Goal: Task Accomplishment & Management: Manage account settings

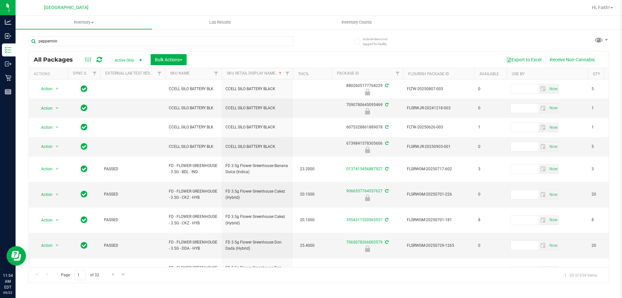
type input "peppermint"
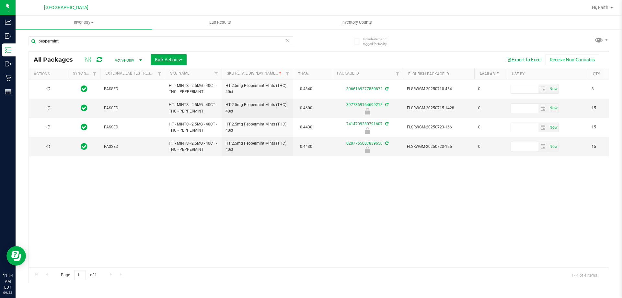
type input "2025-12-30"
type input "2026-01-11"
type input "2026-01-17"
click at [91, 42] on input "peppermint" at bounding box center [160, 41] width 265 height 10
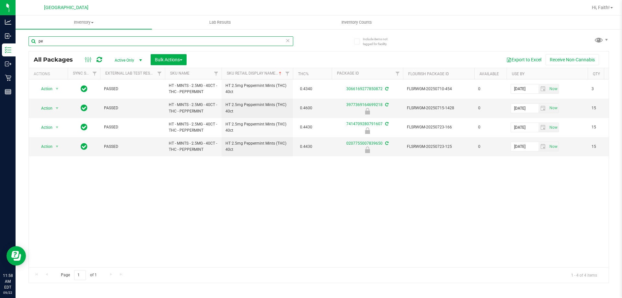
type input "p"
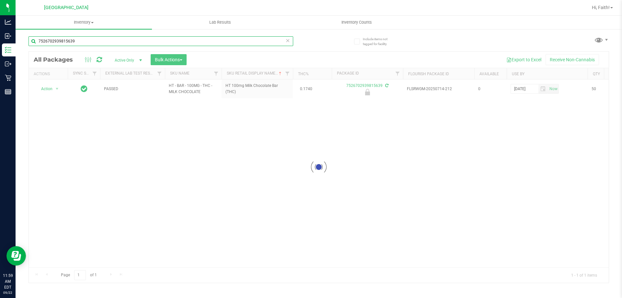
type input "7526702939815639"
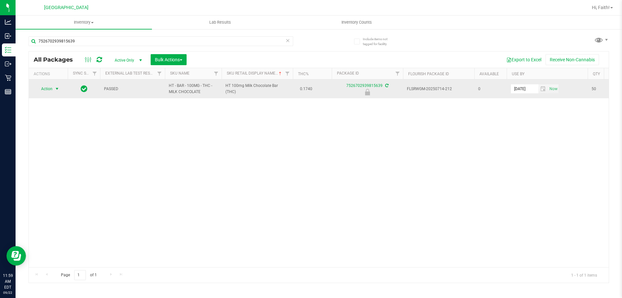
click at [54, 90] on span "select" at bounding box center [56, 88] width 5 height 5
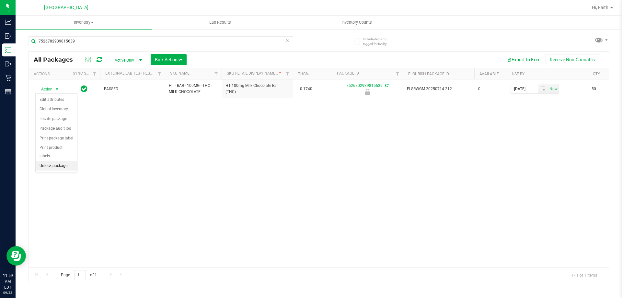
click at [55, 161] on li "Unlock package" at bounding box center [56, 166] width 41 height 10
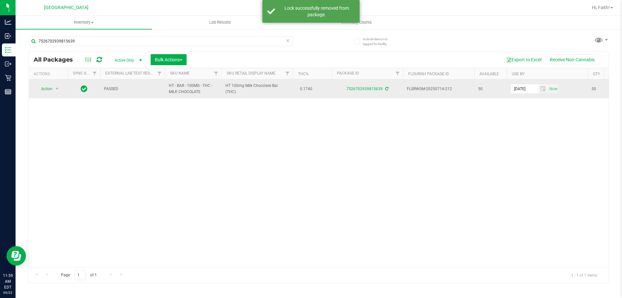
click at [52, 92] on span "Action" at bounding box center [43, 88] width 17 height 9
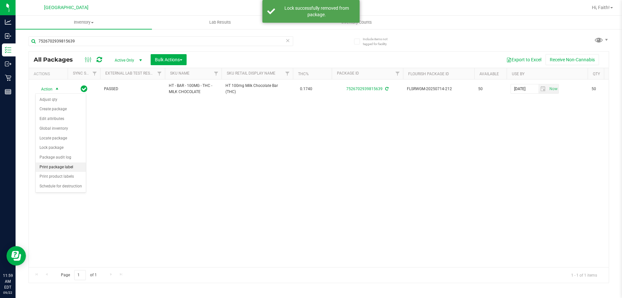
click at [63, 166] on li "Print package label" at bounding box center [61, 167] width 50 height 10
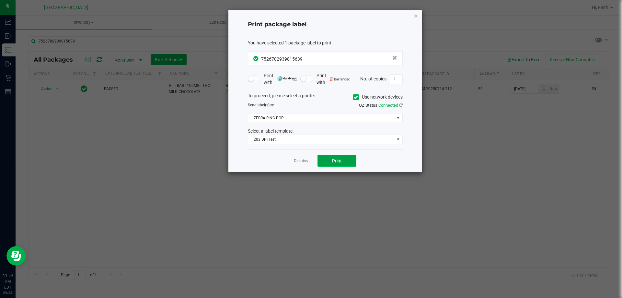
click at [333, 159] on span "Print" at bounding box center [337, 160] width 10 height 5
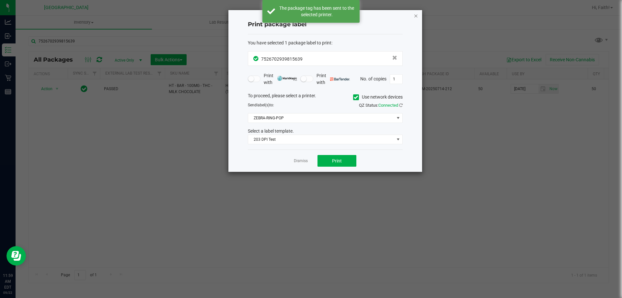
drag, startPoint x: 416, startPoint y: 21, endPoint x: 414, endPoint y: 18, distance: 3.8
click at [415, 20] on div "Print package label You have selected 1 package label to print : 75267029398156…" at bounding box center [325, 91] width 194 height 162
click at [414, 18] on icon "button" at bounding box center [416, 16] width 5 height 8
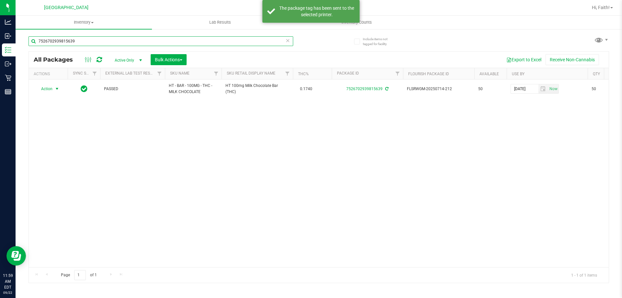
click at [140, 42] on input "7526702939815639" at bounding box center [160, 41] width 265 height 10
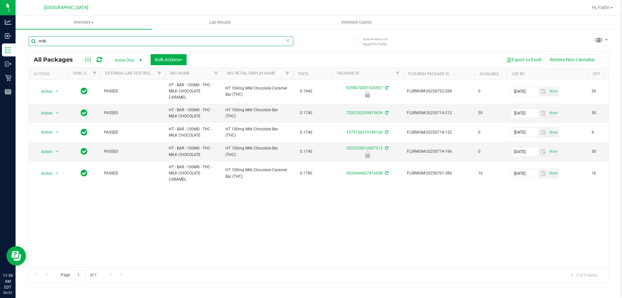
type input "milk"
click at [288, 43] on icon at bounding box center [287, 40] width 5 height 8
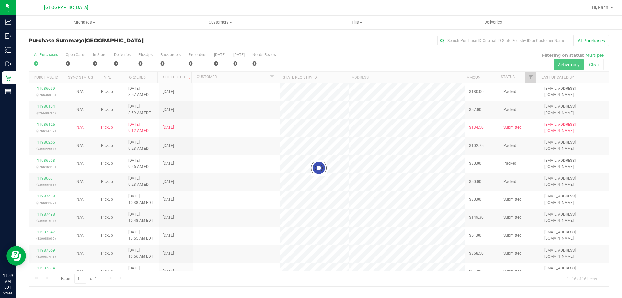
click at [471, 252] on div at bounding box center [319, 168] width 580 height 236
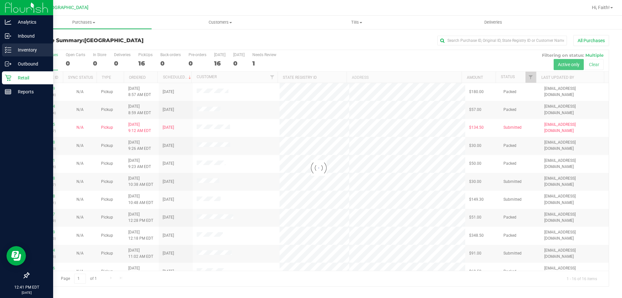
click at [33, 51] on p "Inventory" at bounding box center [30, 50] width 39 height 8
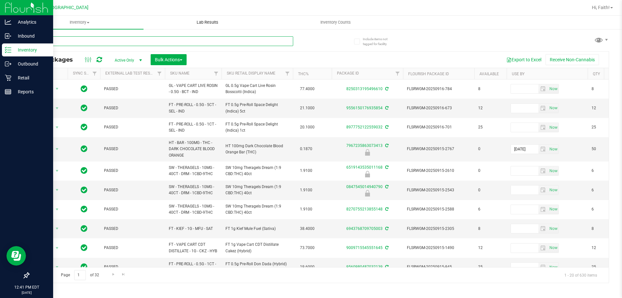
click at [137, 41] on input "text" at bounding box center [160, 41] width 265 height 10
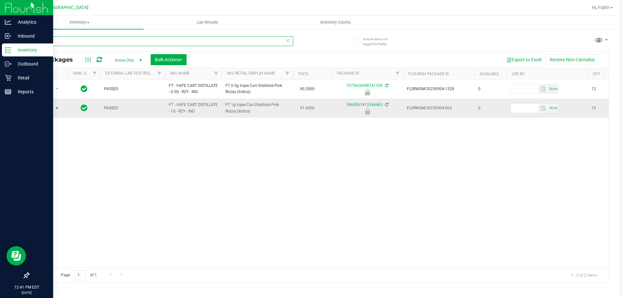
type input "pink"
click at [58, 106] on span "select" at bounding box center [56, 108] width 5 height 5
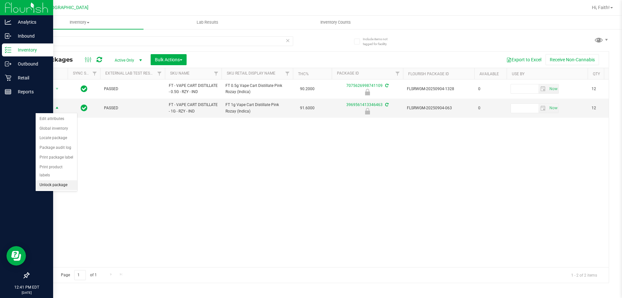
click at [64, 180] on li "Unlock package" at bounding box center [56, 185] width 41 height 10
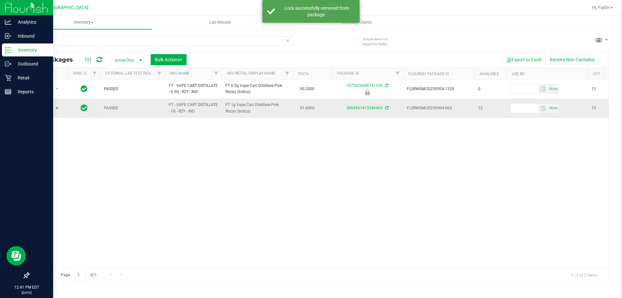
click at [54, 108] on span "select" at bounding box center [57, 108] width 8 height 9
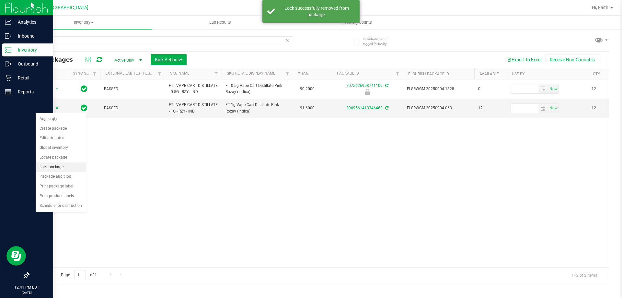
click at [64, 163] on li "Lock package" at bounding box center [61, 167] width 50 height 10
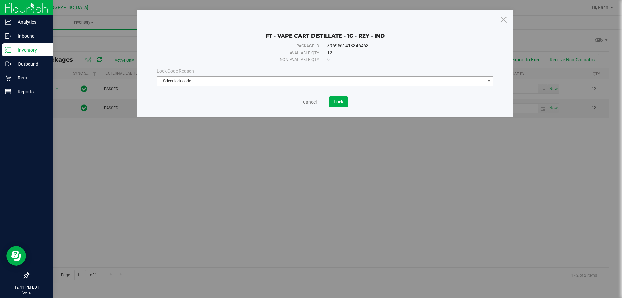
click at [249, 80] on span "Select lock code" at bounding box center [321, 80] width 328 height 9
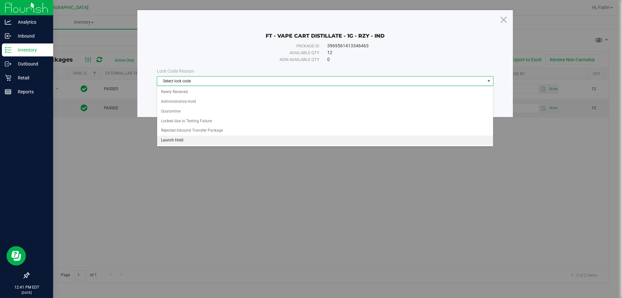
click at [174, 137] on li "Launch Hold" at bounding box center [325, 140] width 336 height 10
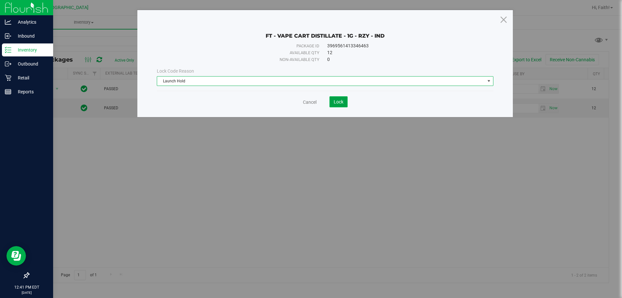
click at [339, 102] on span "Lock" at bounding box center [339, 101] width 10 height 5
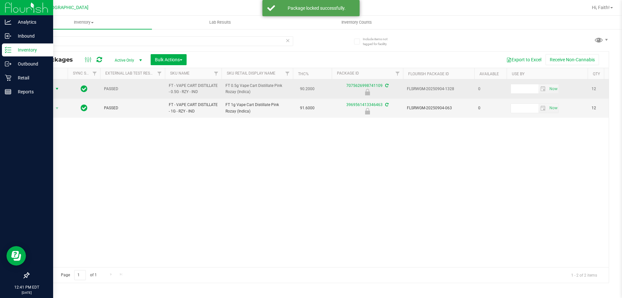
click at [56, 87] on span "select" at bounding box center [56, 88] width 5 height 5
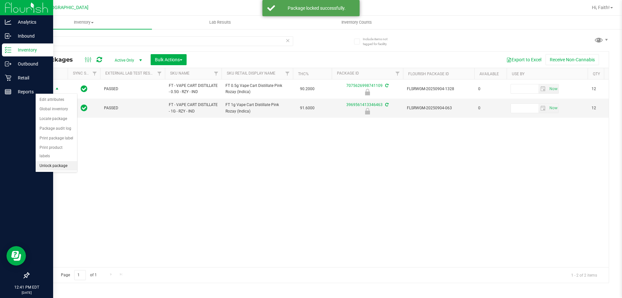
click at [60, 161] on li "Unlock package" at bounding box center [56, 166] width 41 height 10
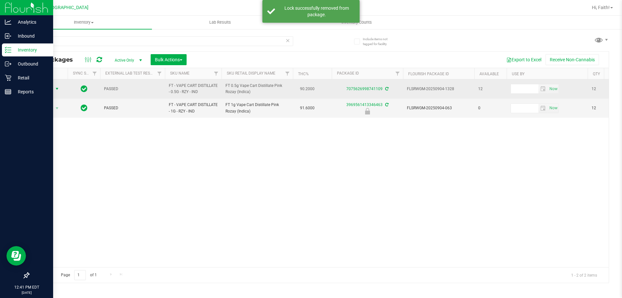
click at [55, 88] on span "select" at bounding box center [56, 88] width 5 height 5
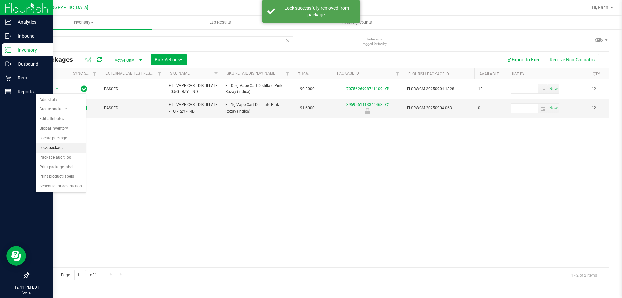
click at [58, 146] on li "Lock package" at bounding box center [61, 148] width 50 height 10
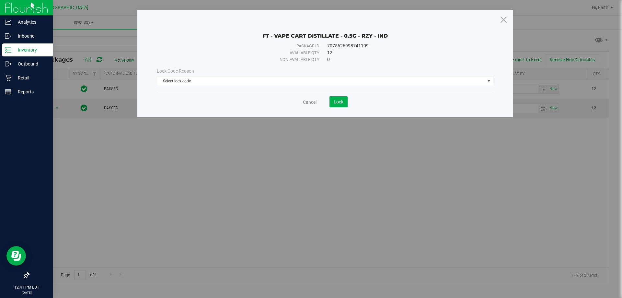
click at [260, 87] on div "Lock Code Reason Select lock code Select lock code Newly Received Administrativ…" at bounding box center [325, 77] width 346 height 28
click at [259, 80] on span "Select lock code" at bounding box center [321, 80] width 328 height 9
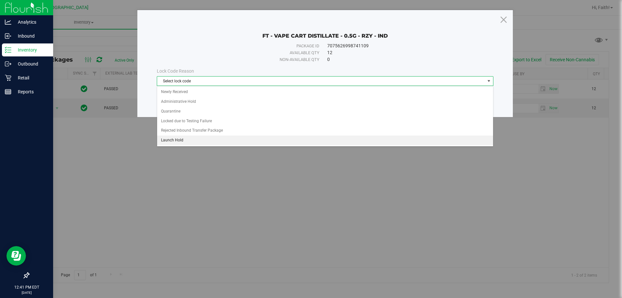
click at [184, 138] on li "Launch Hold" at bounding box center [325, 140] width 336 height 10
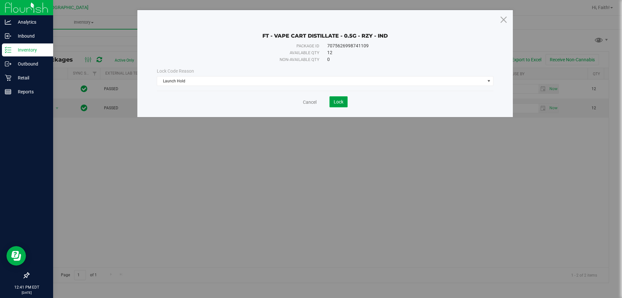
click at [339, 102] on span "Lock" at bounding box center [339, 101] width 10 height 5
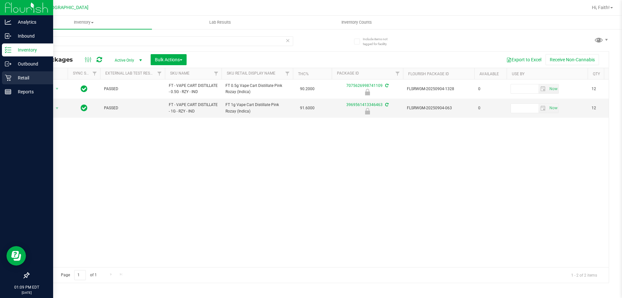
click at [21, 77] on p "Retail" at bounding box center [30, 78] width 39 height 8
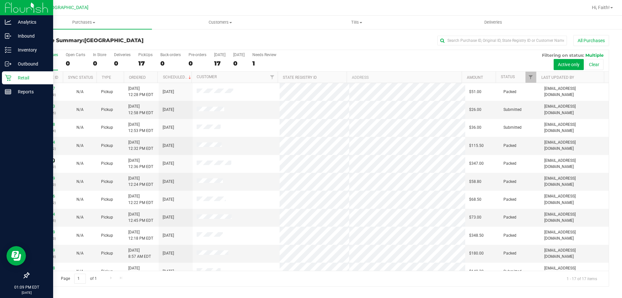
click at [44, 159] on link "11987967" at bounding box center [46, 160] width 18 height 5
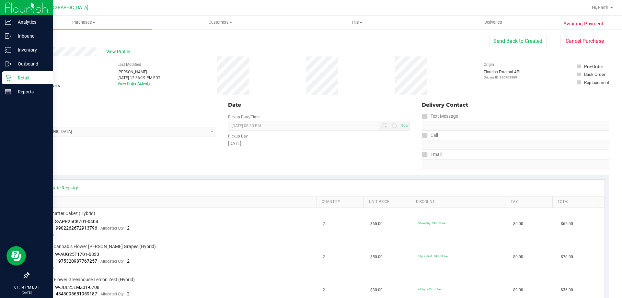
click at [34, 76] on p "Retail" at bounding box center [30, 78] width 39 height 8
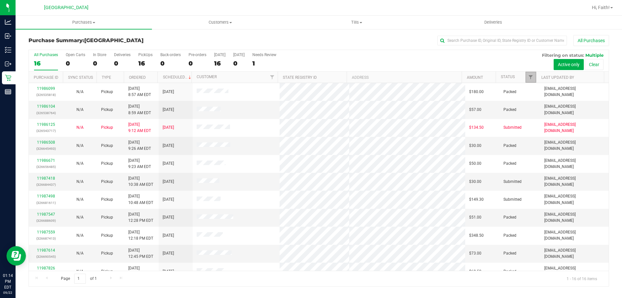
click at [528, 73] on link "Filter" at bounding box center [530, 77] width 11 height 11
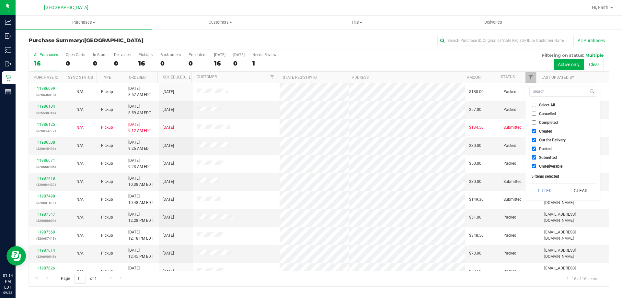
click at [535, 148] on input "Packed" at bounding box center [534, 148] width 4 height 4
checkbox input "false"
click at [539, 199] on div "Select All Cancelled Completed Created Out for Delivery Packed Submitted Undeli…" at bounding box center [562, 141] width 74 height 117
click at [540, 187] on button "Filter" at bounding box center [544, 190] width 31 height 14
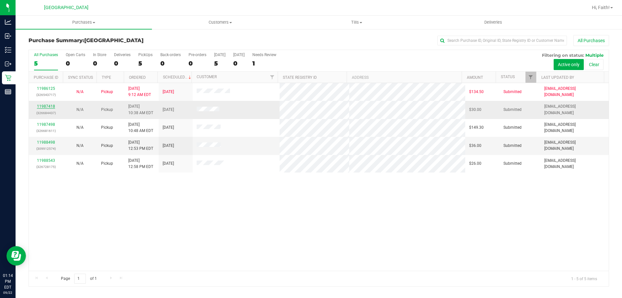
click at [50, 107] on link "11987418" at bounding box center [46, 106] width 18 height 5
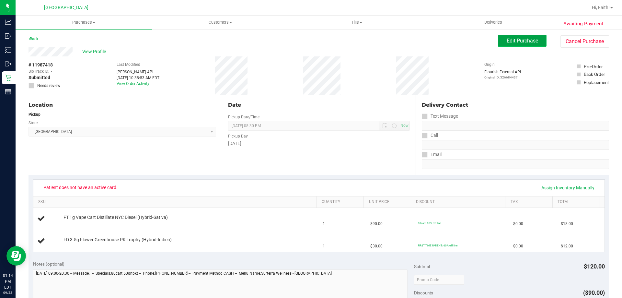
click at [506, 41] on span "Edit Purchase" at bounding box center [521, 41] width 31 height 6
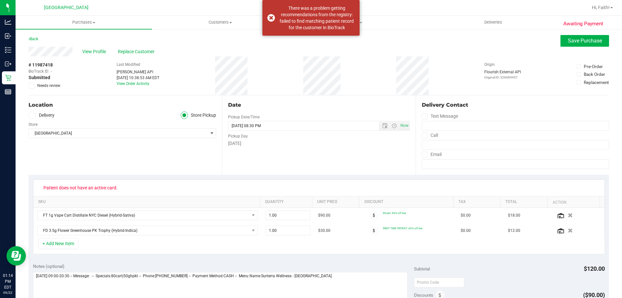
click at [46, 86] on span "Needs review" at bounding box center [48, 86] width 23 height 6
click at [0, 0] on input "Needs review" at bounding box center [0, 0] width 0 height 0
click at [146, 52] on span "Replace Customer" at bounding box center [137, 51] width 39 height 7
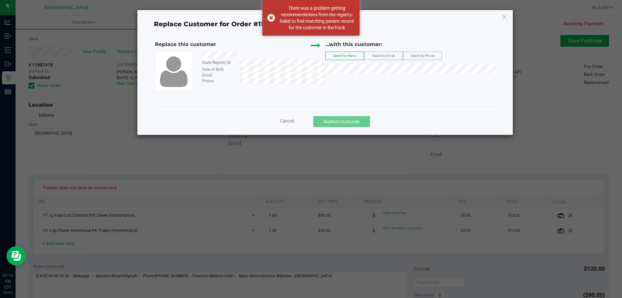
click at [393, 58] on label "Search by Email" at bounding box center [383, 56] width 38 height 8
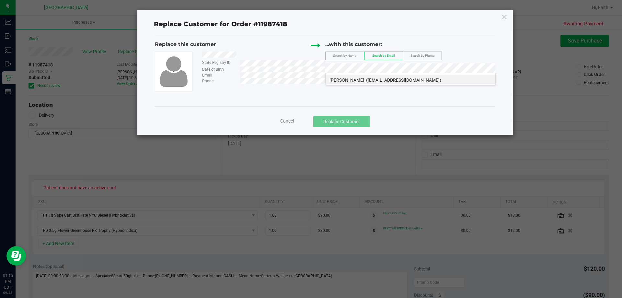
click at [400, 78] on span "([EMAIL_ADDRESS][DOMAIN_NAME])" at bounding box center [403, 79] width 75 height 5
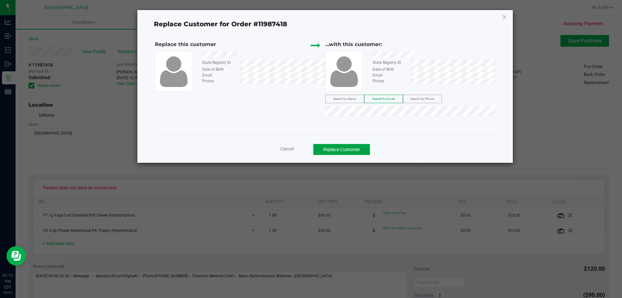
click at [344, 151] on button "Replace Customer" at bounding box center [341, 149] width 57 height 11
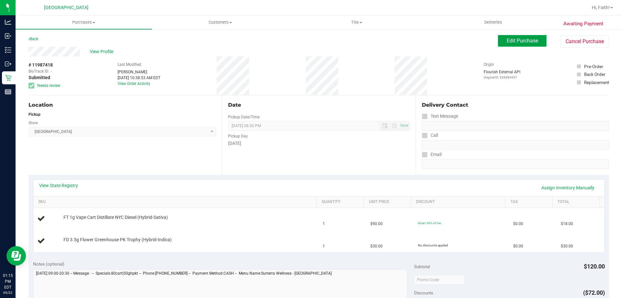
drag, startPoint x: 534, startPoint y: 40, endPoint x: 539, endPoint y: 41, distance: 5.4
click at [534, 40] on button "Edit Purchase" at bounding box center [522, 41] width 49 height 12
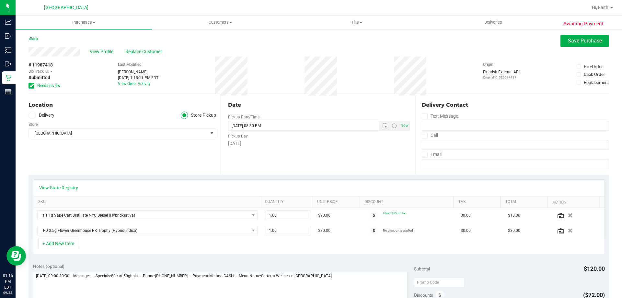
click at [50, 83] on span "Needs review" at bounding box center [48, 86] width 23 height 6
click at [0, 0] on input "Needs review" at bounding box center [0, 0] width 0 height 0
click at [573, 41] on span "Save Purchase" at bounding box center [585, 41] width 34 height 6
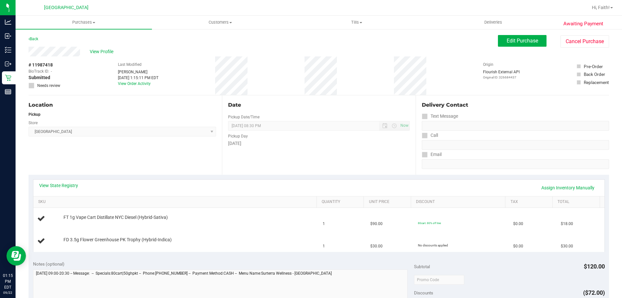
click at [57, 181] on div "View State Registry Assign Inventory Manually" at bounding box center [318, 187] width 571 height 17
click at [57, 188] on link "View State Registry" at bounding box center [58, 185] width 39 height 6
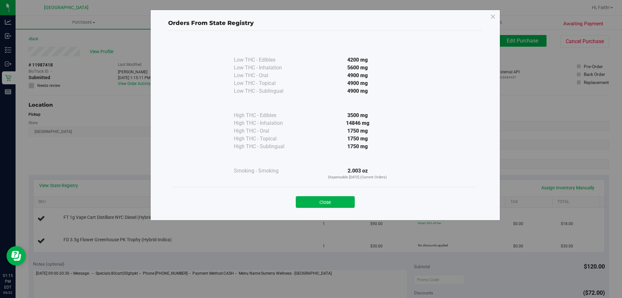
drag, startPoint x: 335, startPoint y: 200, endPoint x: 330, endPoint y: 142, distance: 59.1
click at [336, 199] on button "Close" at bounding box center [325, 202] width 59 height 12
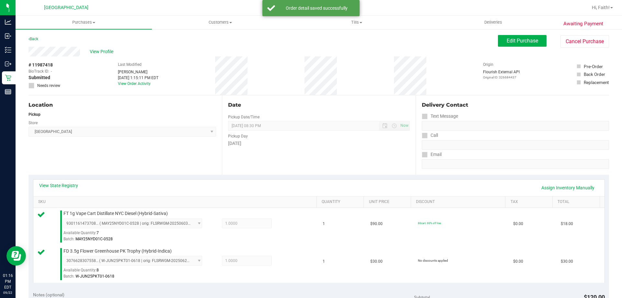
scroll to position [153, 0]
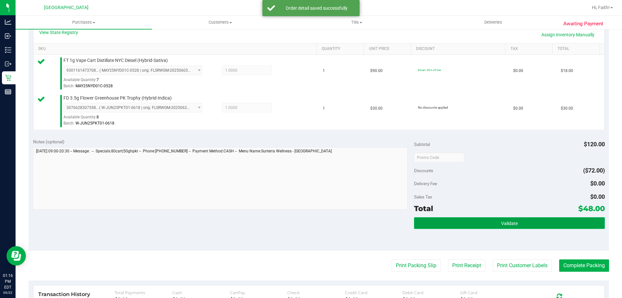
click at [519, 228] on button "Validate" at bounding box center [509, 223] width 190 height 12
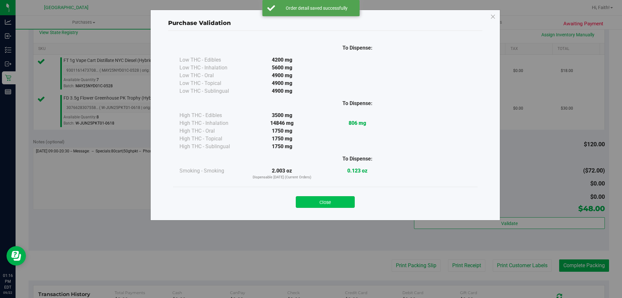
click at [314, 203] on button "Close" at bounding box center [325, 202] width 59 height 12
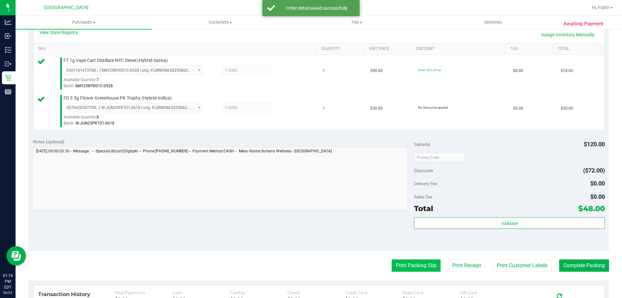
click at [410, 266] on button "Print Packing Slip" at bounding box center [416, 265] width 49 height 12
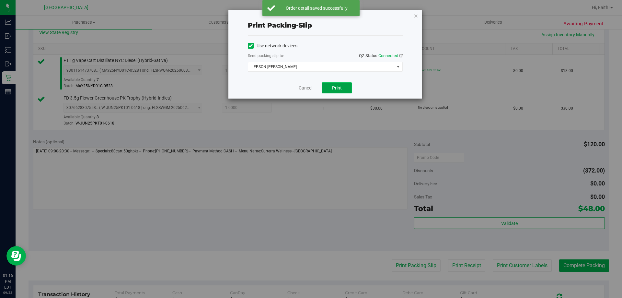
click at [339, 90] on span "Print" at bounding box center [337, 87] width 10 height 5
click at [415, 15] on icon "button" at bounding box center [416, 16] width 5 height 8
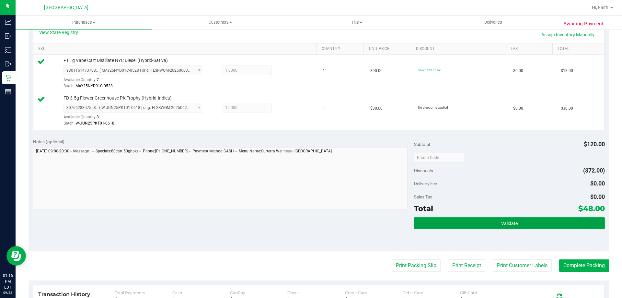
click at [544, 218] on button "Validate" at bounding box center [509, 223] width 190 height 12
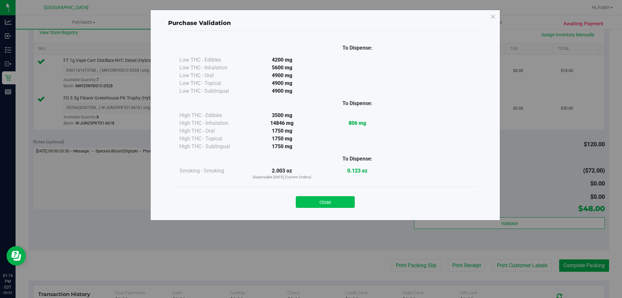
click at [332, 203] on button "Close" at bounding box center [325, 202] width 59 height 12
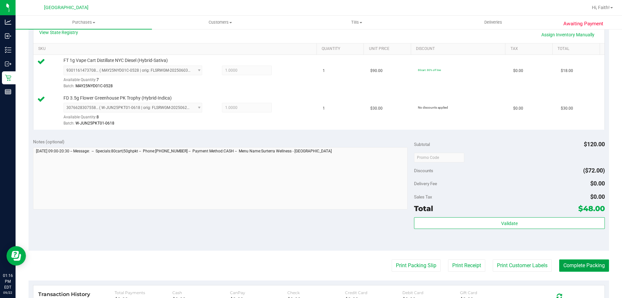
click at [573, 263] on button "Complete Packing" at bounding box center [584, 265] width 50 height 12
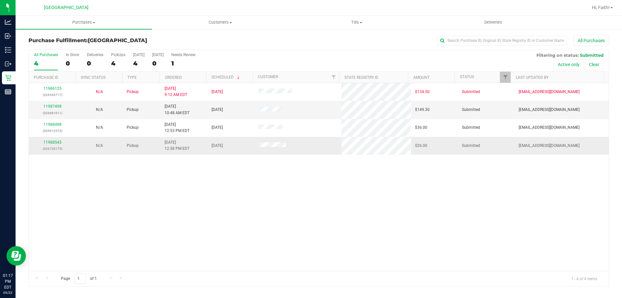
click at [55, 147] on p "(326728175)" at bounding box center [52, 148] width 39 height 6
click at [59, 142] on link "11988543" at bounding box center [52, 142] width 18 height 5
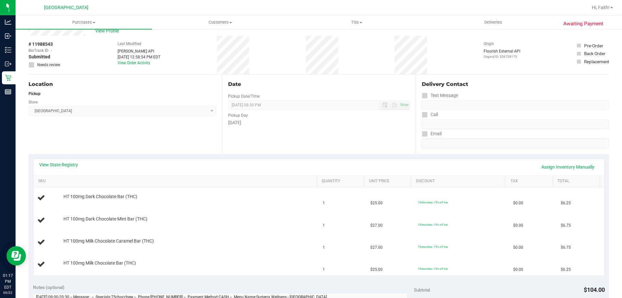
scroll to position [32, 0]
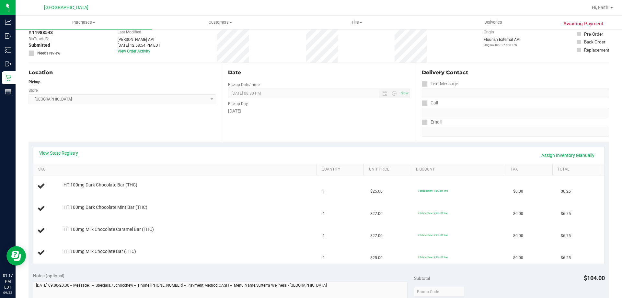
click at [69, 153] on link "View State Registry" at bounding box center [58, 153] width 39 height 6
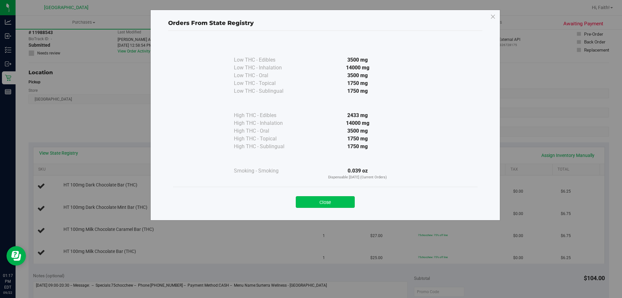
click at [340, 198] on button "Close" at bounding box center [325, 202] width 59 height 12
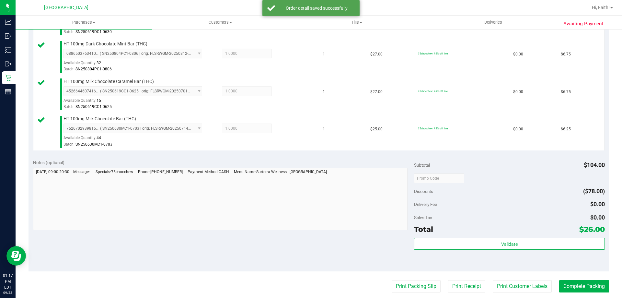
scroll to position [209, 0]
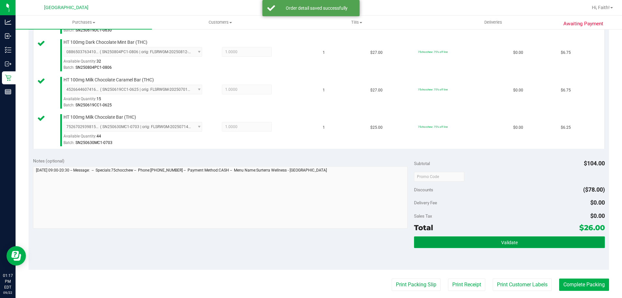
click at [519, 242] on button "Validate" at bounding box center [509, 242] width 190 height 12
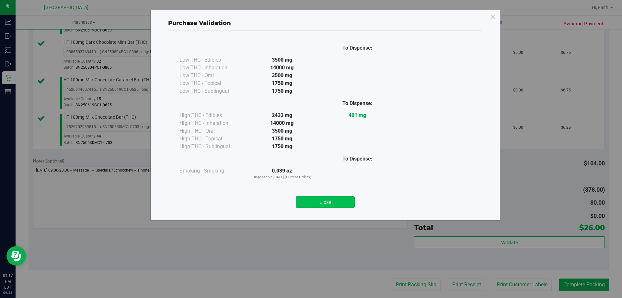
click at [322, 207] on button "Close" at bounding box center [325, 202] width 59 height 12
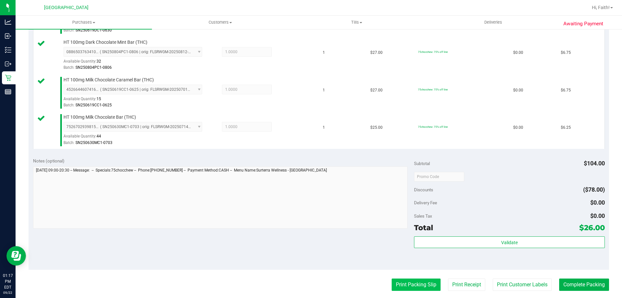
click at [396, 283] on button "Print Packing Slip" at bounding box center [416, 284] width 49 height 12
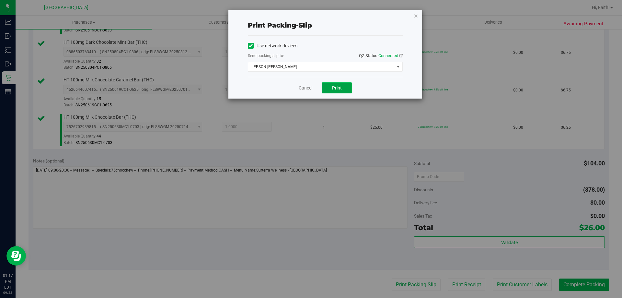
click at [338, 92] on button "Print" at bounding box center [337, 87] width 30 height 11
click at [417, 16] on icon "button" at bounding box center [416, 16] width 5 height 8
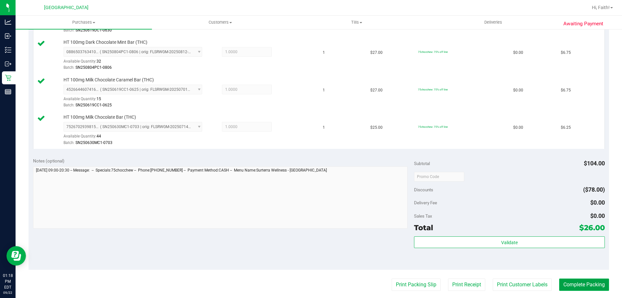
click at [582, 287] on button "Complete Packing" at bounding box center [584, 284] width 50 height 12
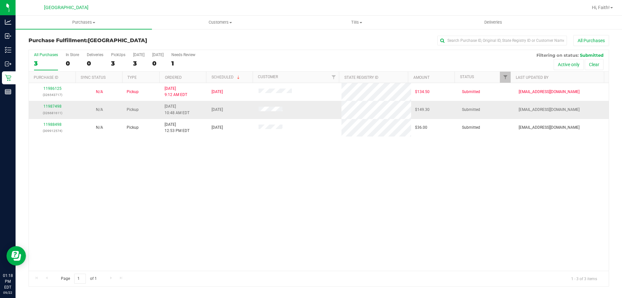
click at [52, 108] on div "11987498 (326681611)" at bounding box center [52, 109] width 39 height 12
click at [55, 108] on link "11987498" at bounding box center [52, 106] width 18 height 5
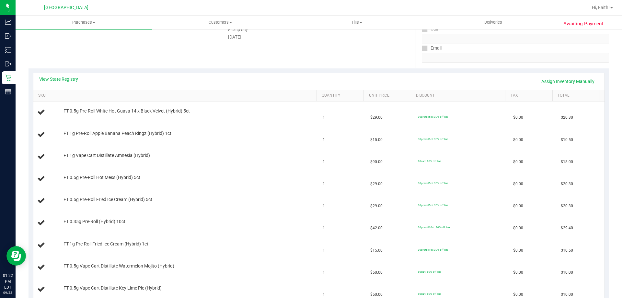
scroll to position [104, 0]
click at [74, 83] on link "View State Registry" at bounding box center [58, 81] width 39 height 6
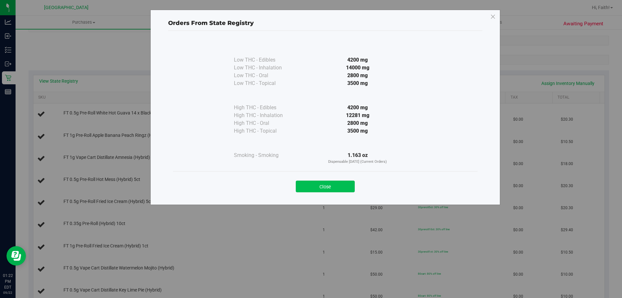
click at [321, 190] on button "Close" at bounding box center [325, 186] width 59 height 12
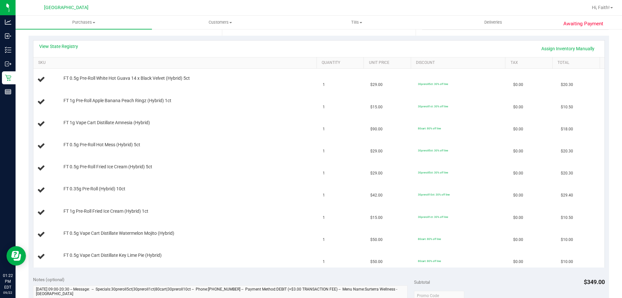
scroll to position [139, 0]
click at [67, 44] on link "View State Registry" at bounding box center [58, 46] width 39 height 6
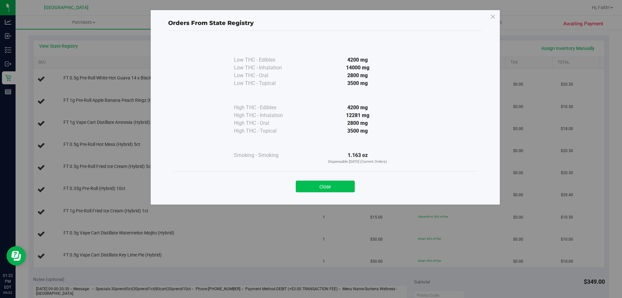
click at [325, 189] on button "Close" at bounding box center [325, 186] width 59 height 12
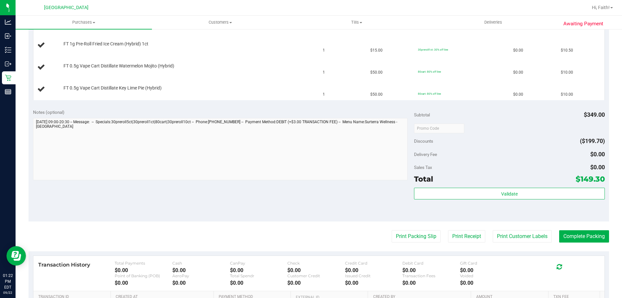
scroll to position [305, 0]
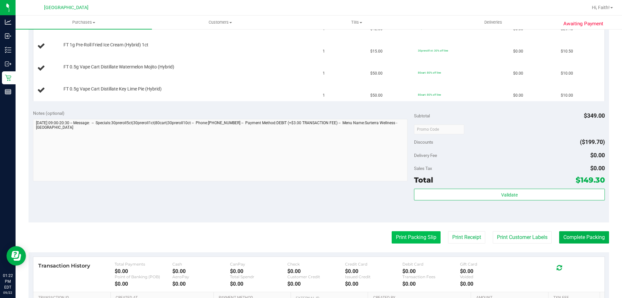
click at [406, 235] on button "Print Packing Slip" at bounding box center [416, 237] width 49 height 12
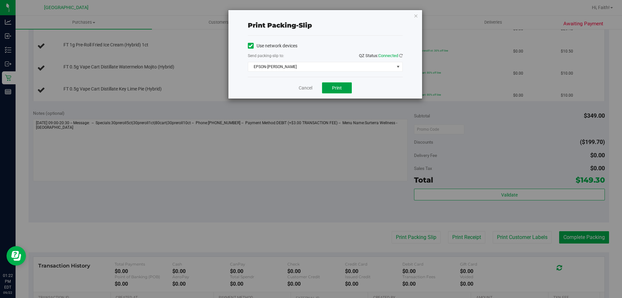
click at [338, 84] on button "Print" at bounding box center [337, 87] width 30 height 11
click at [415, 12] on icon "button" at bounding box center [416, 16] width 5 height 8
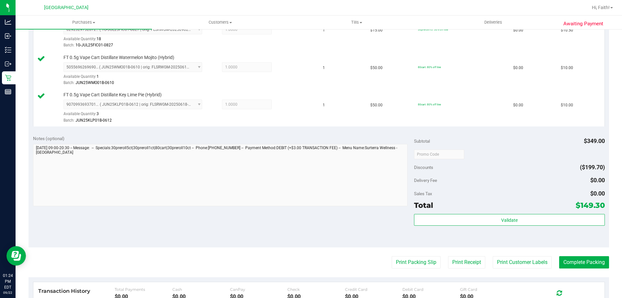
scroll to position [417, 0]
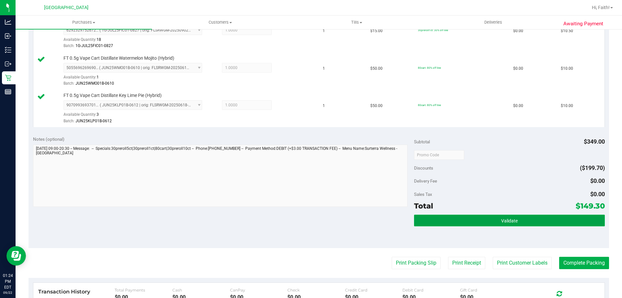
click at [550, 219] on button "Validate" at bounding box center [509, 220] width 190 height 12
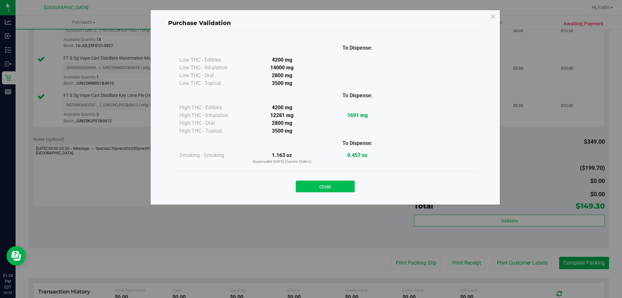
click at [334, 183] on button "Close" at bounding box center [325, 186] width 59 height 12
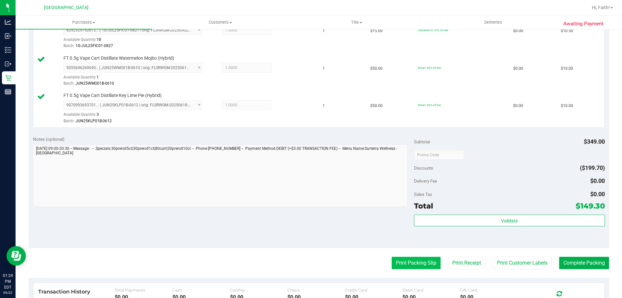
click at [415, 258] on button "Print Packing Slip" at bounding box center [416, 262] width 49 height 12
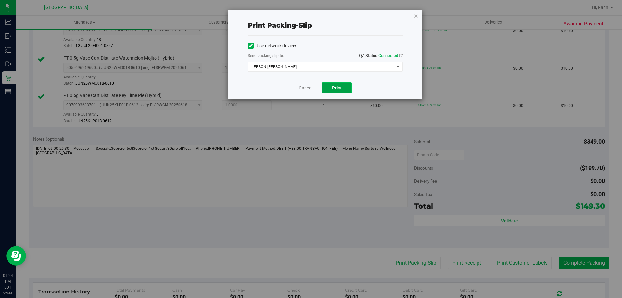
click at [330, 88] on button "Print" at bounding box center [337, 87] width 30 height 11
click at [415, 18] on icon "button" at bounding box center [416, 16] width 5 height 8
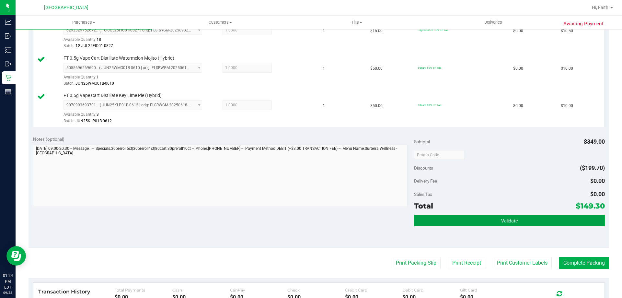
click at [535, 223] on button "Validate" at bounding box center [509, 220] width 190 height 12
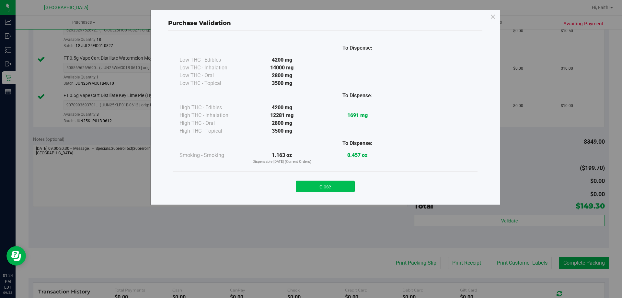
click at [339, 183] on button "Close" at bounding box center [325, 186] width 59 height 12
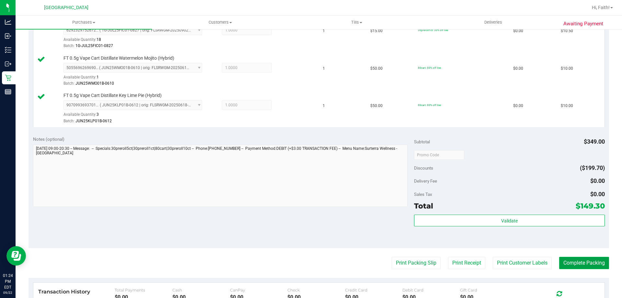
click at [581, 262] on button "Complete Packing" at bounding box center [584, 262] width 50 height 12
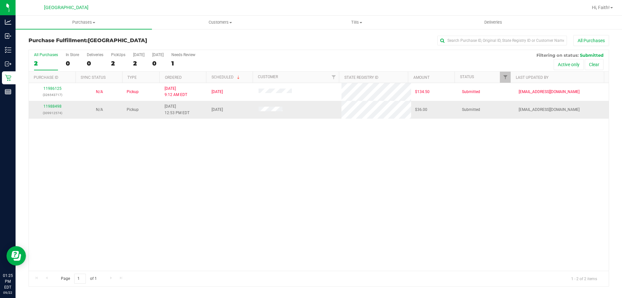
click at [51, 108] on div "11988498 (309912574)" at bounding box center [52, 109] width 39 height 12
click at [49, 106] on link "11988498" at bounding box center [52, 106] width 18 height 5
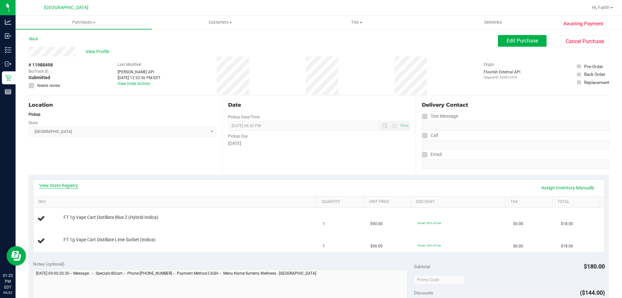
click at [69, 188] on link "View State Registry" at bounding box center [58, 185] width 39 height 6
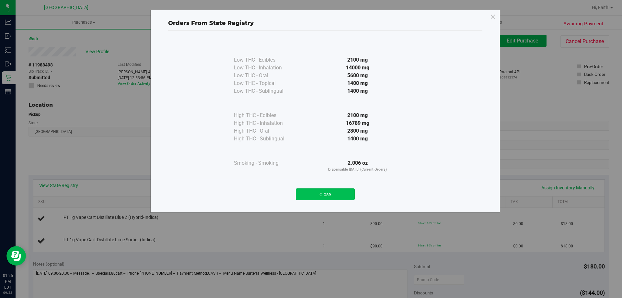
click at [333, 190] on button "Close" at bounding box center [325, 194] width 59 height 12
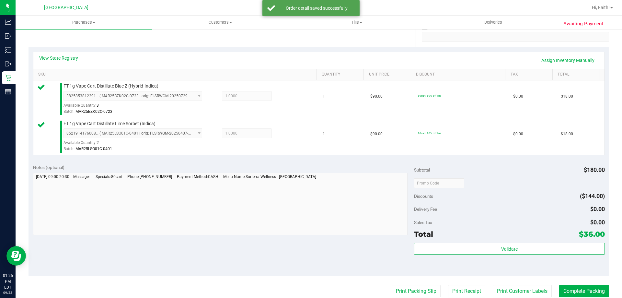
scroll to position [152, 0]
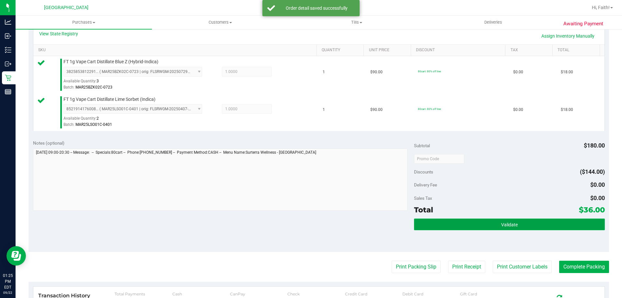
click at [509, 223] on span "Validate" at bounding box center [509, 224] width 17 height 5
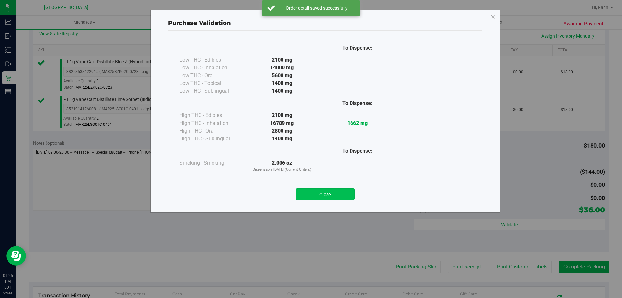
click at [338, 198] on button "Close" at bounding box center [325, 194] width 59 height 12
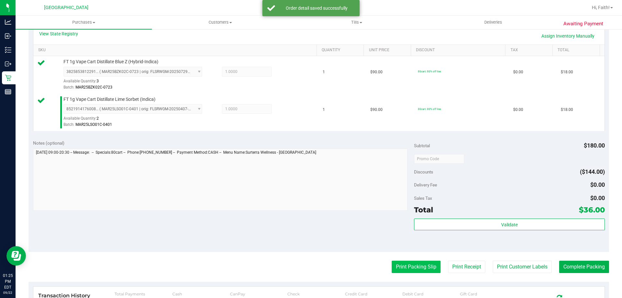
click at [412, 269] on button "Print Packing Slip" at bounding box center [416, 266] width 49 height 12
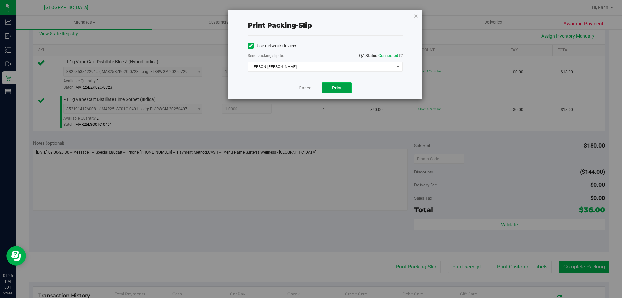
click at [343, 89] on button "Print" at bounding box center [337, 87] width 30 height 11
click at [418, 15] on icon "button" at bounding box center [416, 16] width 5 height 8
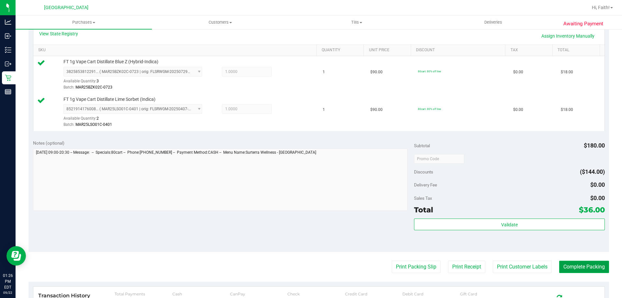
click at [590, 269] on button "Complete Packing" at bounding box center [584, 266] width 50 height 12
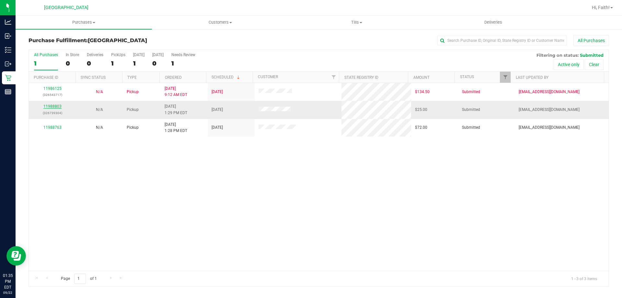
click at [49, 107] on link "11988803" at bounding box center [52, 106] width 18 height 5
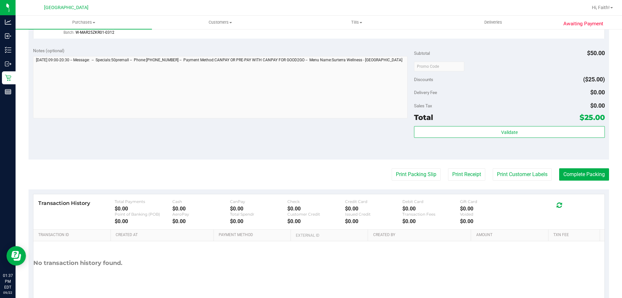
scroll to position [227, 0]
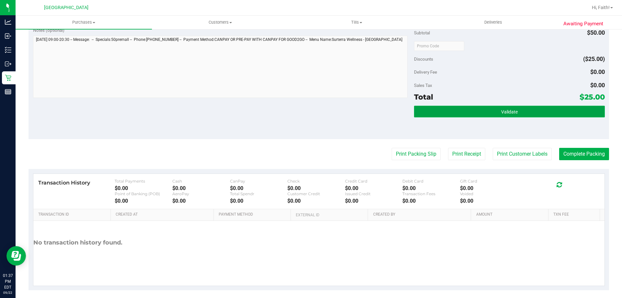
click at [478, 112] on button "Validate" at bounding box center [509, 112] width 190 height 12
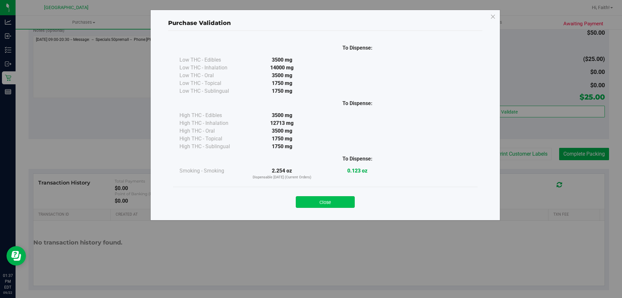
click at [337, 200] on button "Close" at bounding box center [325, 202] width 59 height 12
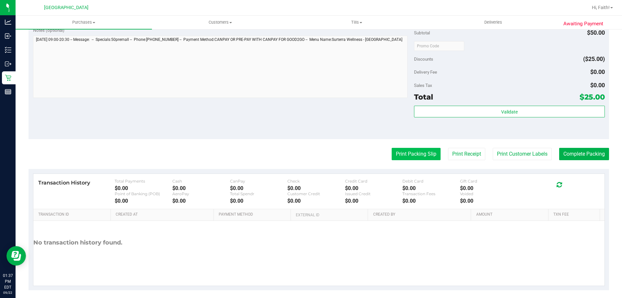
click at [422, 156] on button "Print Packing Slip" at bounding box center [416, 154] width 49 height 12
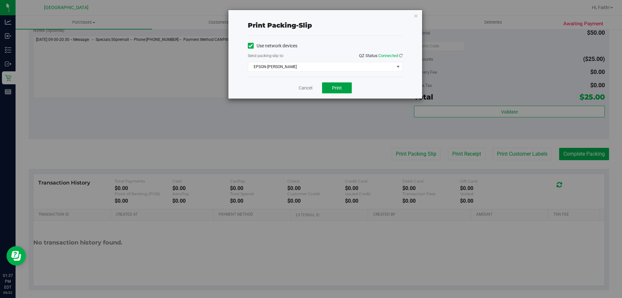
click at [336, 86] on span "Print" at bounding box center [337, 87] width 10 height 5
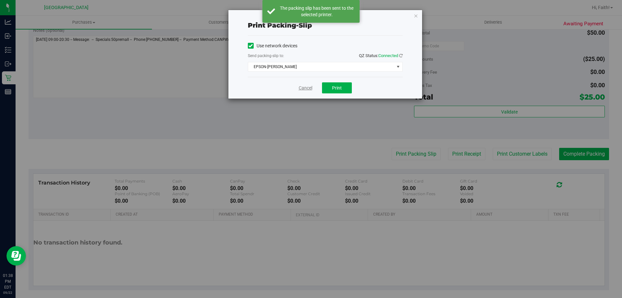
click at [305, 88] on link "Cancel" at bounding box center [306, 88] width 14 height 7
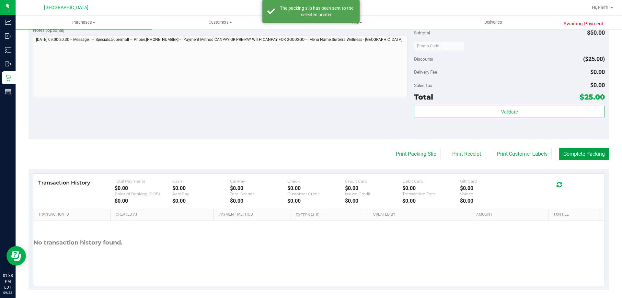
drag, startPoint x: 590, startPoint y: 155, endPoint x: 593, endPoint y: 152, distance: 4.1
click at [592, 154] on button "Complete Packing" at bounding box center [584, 154] width 50 height 12
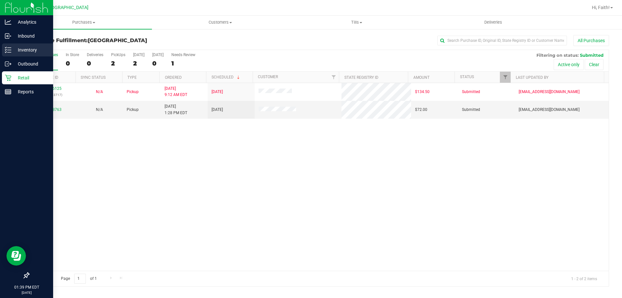
click at [6, 52] on icon at bounding box center [8, 50] width 6 height 6
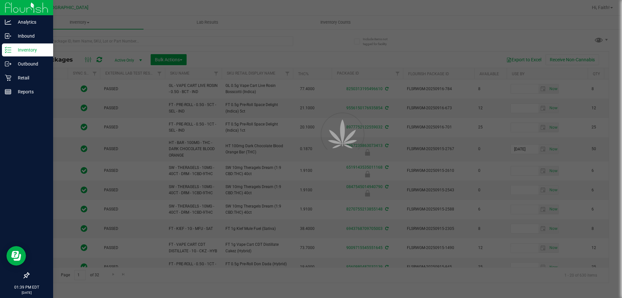
click at [71, 42] on div at bounding box center [311, 149] width 622 height 298
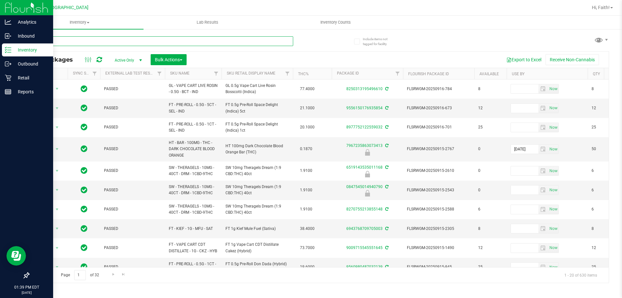
click at [68, 41] on input "text" at bounding box center [160, 41] width 265 height 10
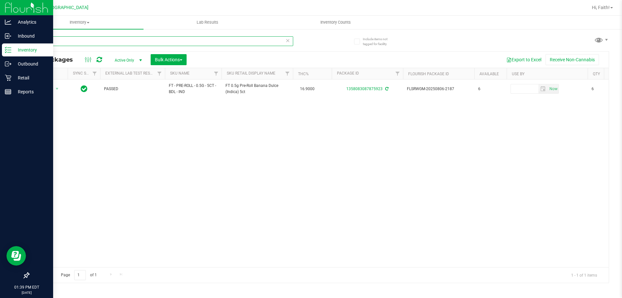
type input "1"
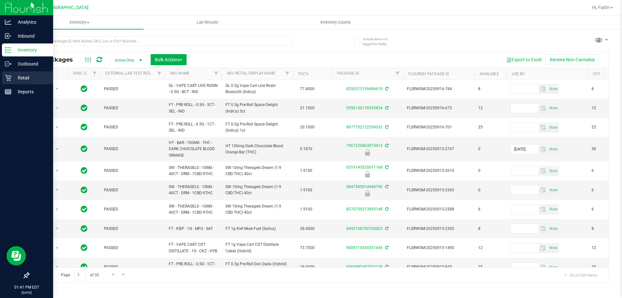
click at [12, 73] on div "Retail" at bounding box center [27, 77] width 51 height 13
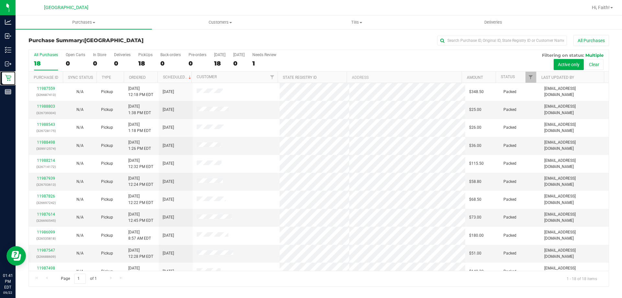
scroll to position [135, 0]
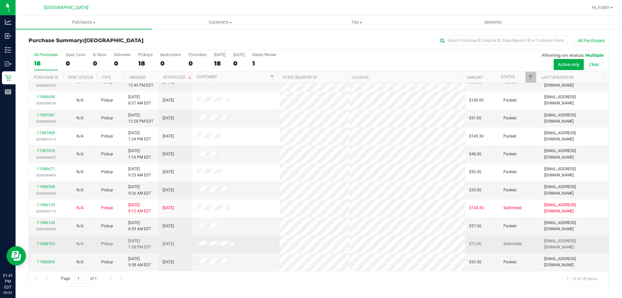
click at [55, 244] on div "11988763" at bounding box center [46, 244] width 26 height 6
click at [44, 243] on link "11988763" at bounding box center [46, 243] width 18 height 5
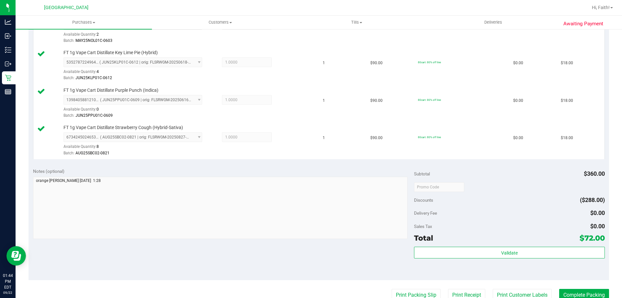
scroll to position [227, 0]
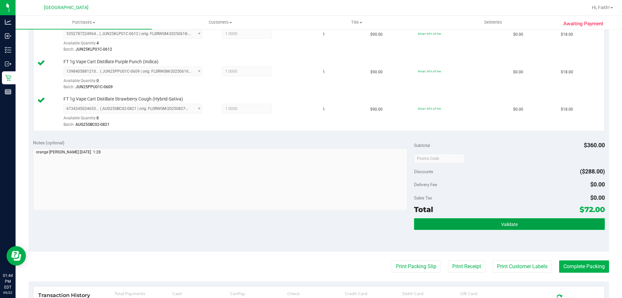
click at [523, 223] on button "Validate" at bounding box center [509, 224] width 190 height 12
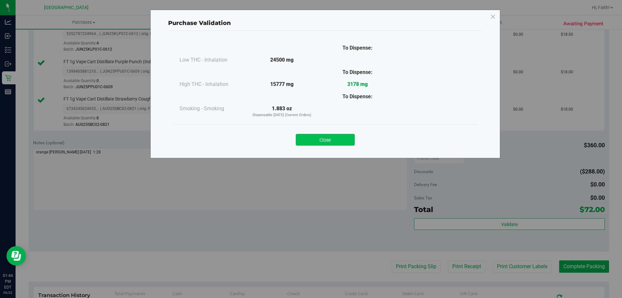
click at [338, 135] on button "Close" at bounding box center [325, 140] width 59 height 12
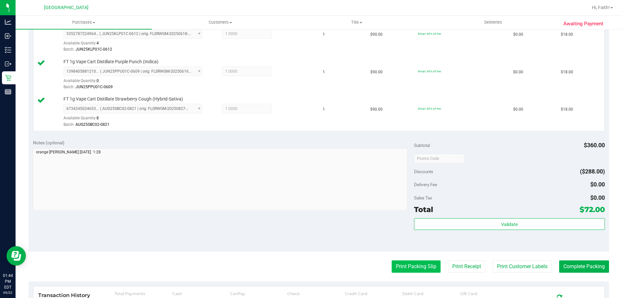
click at [393, 268] on button "Print Packing Slip" at bounding box center [416, 266] width 49 height 12
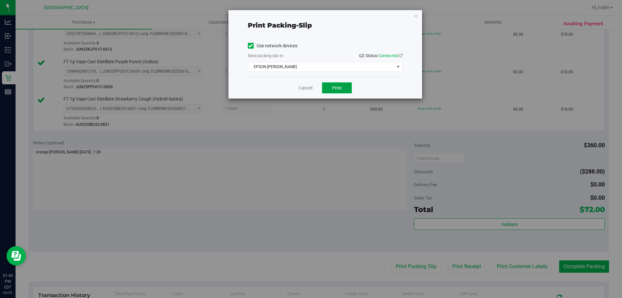
click at [333, 85] on span "Print" at bounding box center [337, 87] width 10 height 5
click at [305, 88] on link "Cancel" at bounding box center [306, 88] width 14 height 7
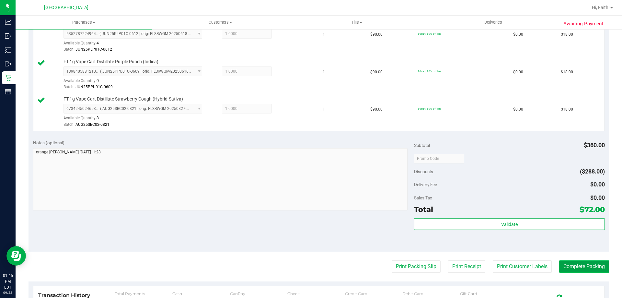
click at [587, 272] on button "Complete Packing" at bounding box center [584, 266] width 50 height 12
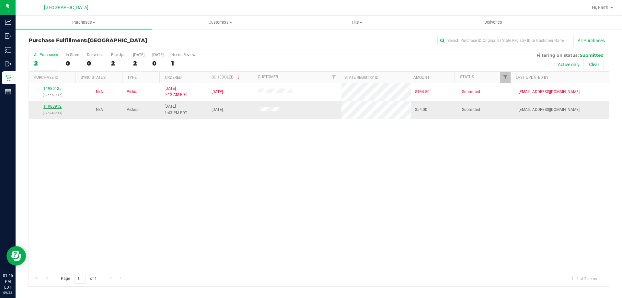
click at [52, 107] on link "11988912" at bounding box center [52, 106] width 18 height 5
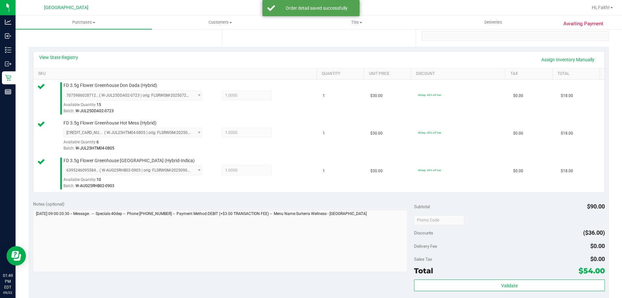
scroll to position [194, 0]
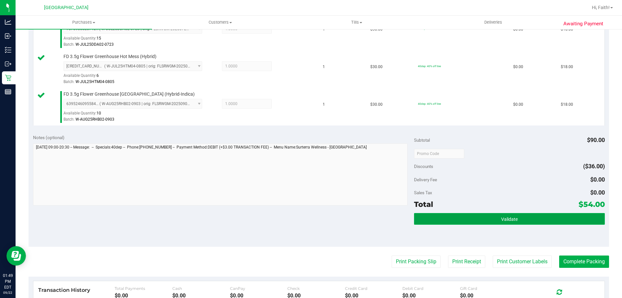
click at [514, 217] on button "Validate" at bounding box center [509, 219] width 190 height 12
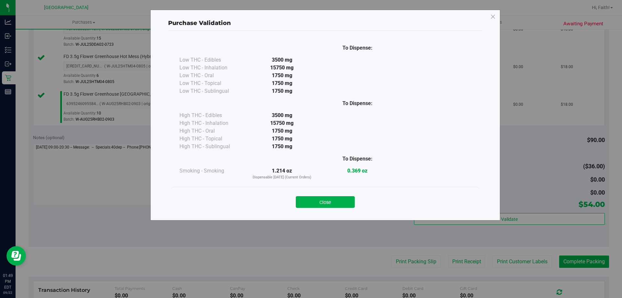
click at [337, 201] on button "Close" at bounding box center [325, 202] width 59 height 12
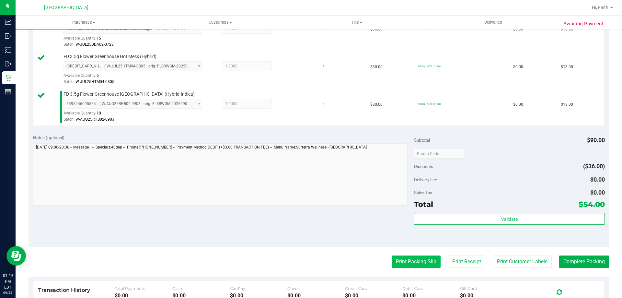
click at [402, 257] on button "Print Packing Slip" at bounding box center [416, 261] width 49 height 12
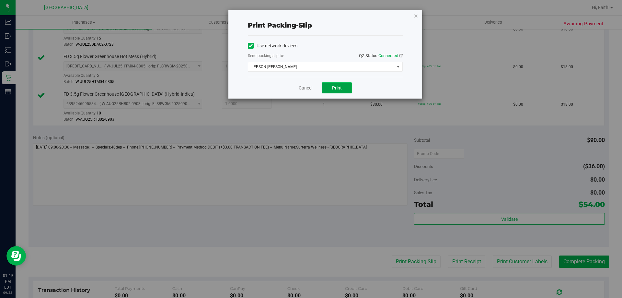
click at [334, 87] on span "Print" at bounding box center [337, 87] width 10 height 5
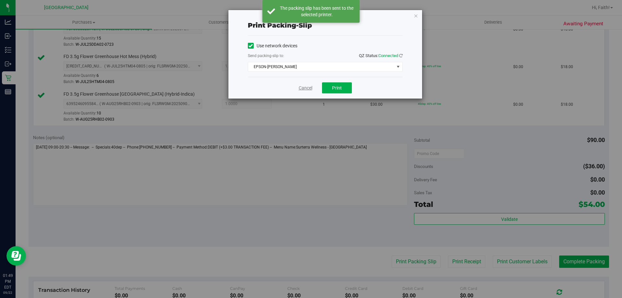
click at [306, 88] on link "Cancel" at bounding box center [306, 88] width 14 height 7
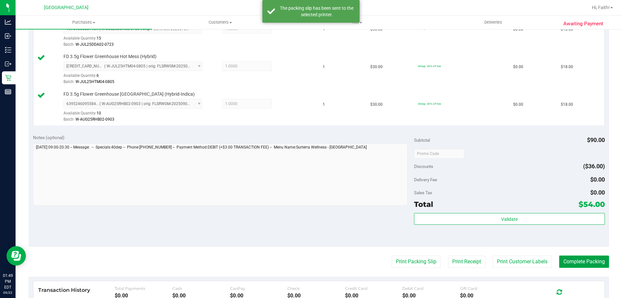
click at [585, 259] on button "Complete Packing" at bounding box center [584, 261] width 50 height 12
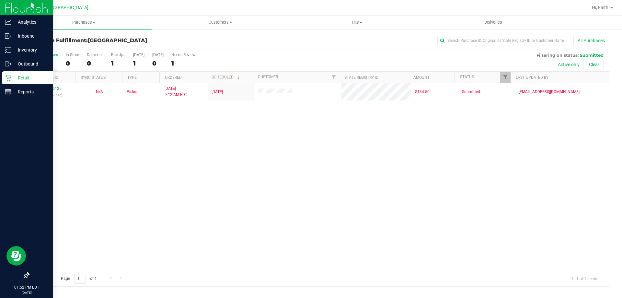
click at [11, 79] on icon at bounding box center [8, 77] width 6 height 6
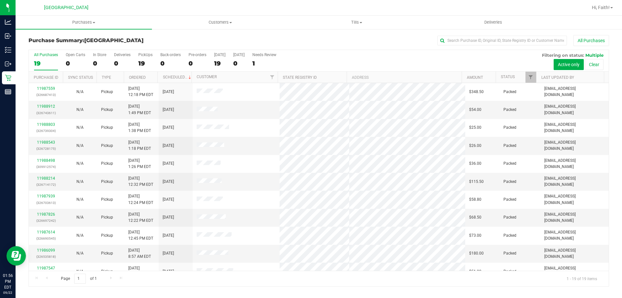
drag, startPoint x: 402, startPoint y: 56, endPoint x: 407, endPoint y: 63, distance: 9.3
click at [402, 56] on div "All Purchases 19 Open Carts 0 In Store 0 Deliveries 0 PickUps 19 Back-orders 0 …" at bounding box center [319, 61] width 580 height 22
click at [594, 11] on div "Hi, Faith!" at bounding box center [602, 7] width 26 height 11
click at [597, 7] on span "Hi, Faith!" at bounding box center [601, 7] width 18 height 5
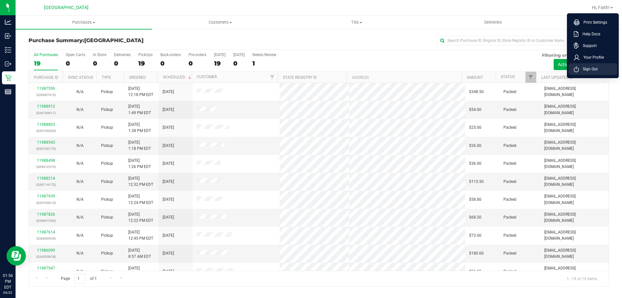
click at [586, 67] on span "Sign Out" at bounding box center [588, 69] width 19 height 6
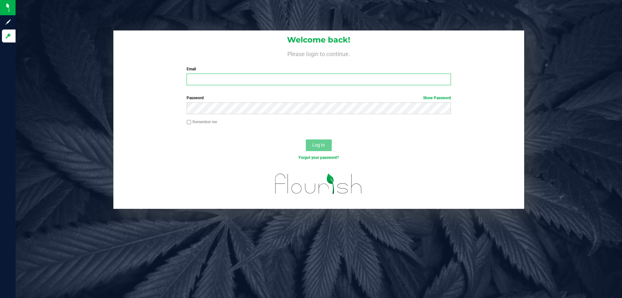
click at [292, 81] on input "Email" at bounding box center [319, 80] width 264 height 12
type input "[EMAIL_ADDRESS][DOMAIN_NAME]"
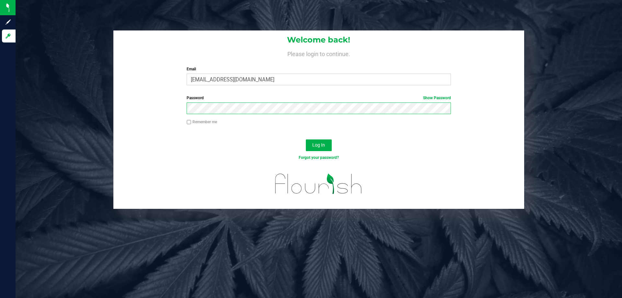
click at [306, 139] on button "Log In" at bounding box center [319, 145] width 26 height 12
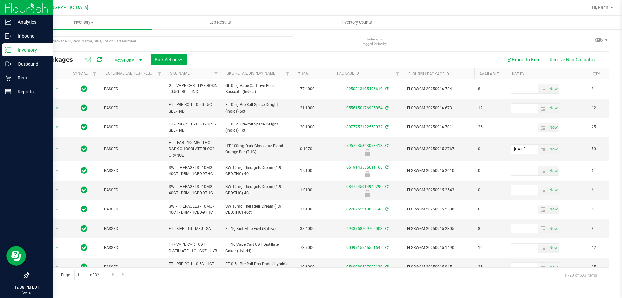
click at [11, 51] on icon at bounding box center [8, 50] width 6 height 6
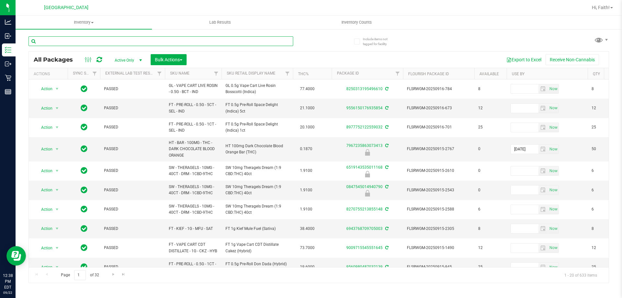
click at [87, 40] on input "text" at bounding box center [160, 41] width 265 height 10
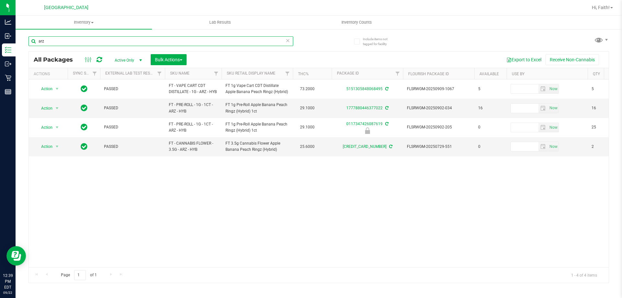
type input "arz"
